Goal: Go to known website: Go to known website

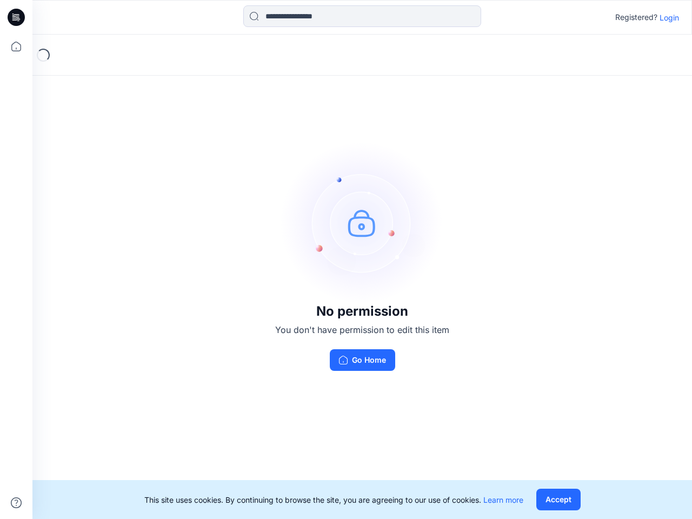
click at [346, 260] on img at bounding box center [362, 223] width 162 height 162
click at [17, 17] on icon at bounding box center [18, 17] width 4 height 1
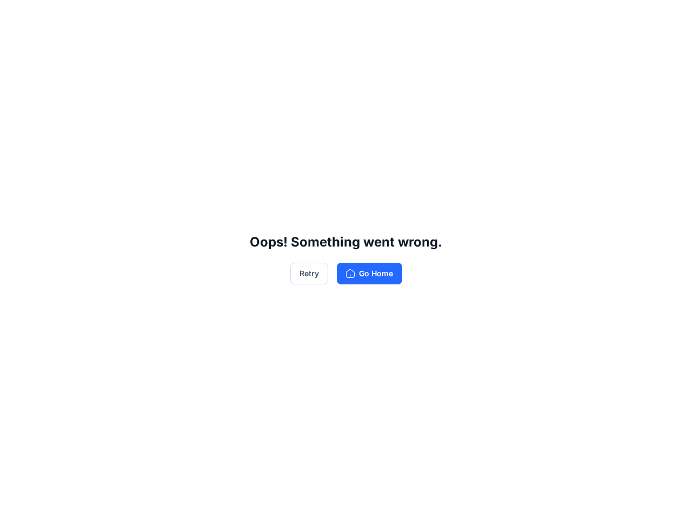
click at [16, 47] on div "Oops! Something went wrong. Retry Go Home" at bounding box center [346, 259] width 692 height 519
click at [16, 503] on div "Oops! Something went wrong. Retry Go Home" at bounding box center [346, 259] width 692 height 519
click at [362, 16] on div "Oops! Something went wrong. Retry Go Home" at bounding box center [346, 259] width 692 height 519
click at [670, 17] on div "Oops! Something went wrong. Retry Go Home" at bounding box center [346, 259] width 692 height 519
click at [558, 500] on div "Oops! Something went wrong. Retry Go Home" at bounding box center [346, 259] width 692 height 519
